Goal: Entertainment & Leisure: Consume media (video, audio)

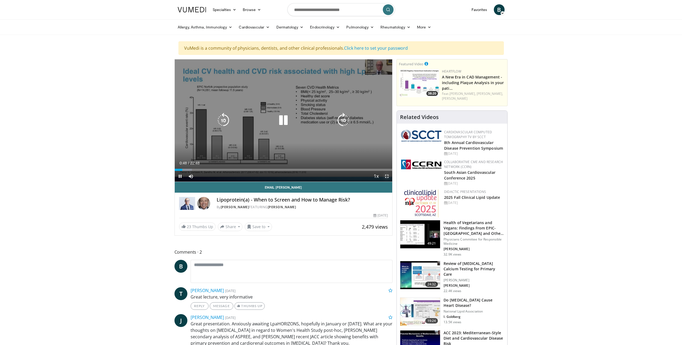
drag, startPoint x: 387, startPoint y: 176, endPoint x: 379, endPoint y: 203, distance: 28.4
click at [387, 176] on span "Video Player" at bounding box center [386, 176] width 11 height 11
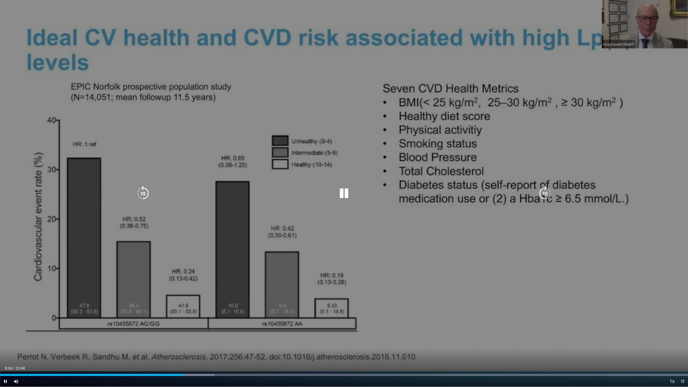
drag, startPoint x: 345, startPoint y: 194, endPoint x: 338, endPoint y: 196, distance: 7.7
click at [345, 194] on icon "Video Player" at bounding box center [343, 193] width 15 height 15
click at [340, 192] on icon "Video Player" at bounding box center [343, 193] width 15 height 15
click at [343, 192] on icon "Video Player" at bounding box center [343, 193] width 15 height 15
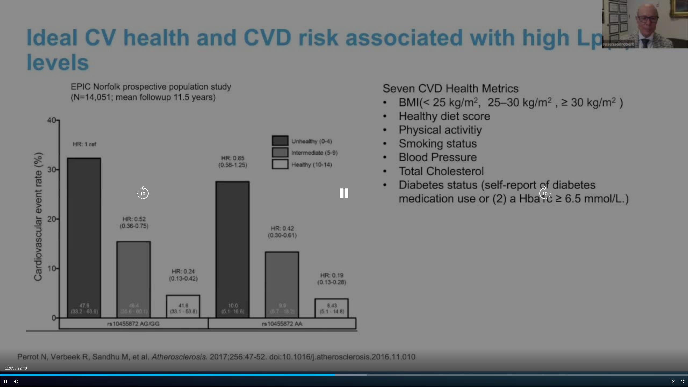
click at [345, 195] on icon "Video Player" at bounding box center [343, 193] width 15 height 15
click at [89, 132] on div "10 seconds Tap to unmute" at bounding box center [344, 193] width 688 height 387
click at [347, 198] on icon "Video Player" at bounding box center [343, 193] width 15 height 15
click at [343, 190] on icon "Video Player" at bounding box center [343, 193] width 15 height 15
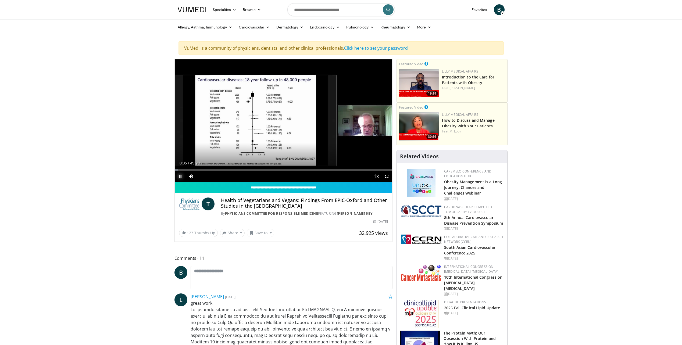
click at [181, 177] on span "Video Player" at bounding box center [180, 176] width 11 height 11
